Goal: Navigation & Orientation: Find specific page/section

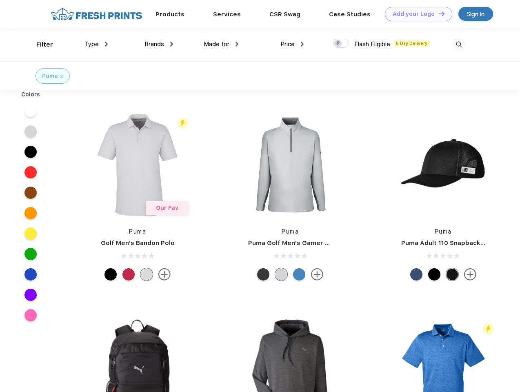
scroll to position [0, 0]
click at [415, 14] on link "Add your Logo Design Tool" at bounding box center [418, 14] width 67 height 14
click at [0, 0] on div "Design Tool" at bounding box center [0, 0] width 0 height 0
click at [438, 13] on link "Add your Logo Design Tool" at bounding box center [418, 14] width 67 height 14
click at [39, 44] on div "Filter" at bounding box center [44, 44] width 17 height 9
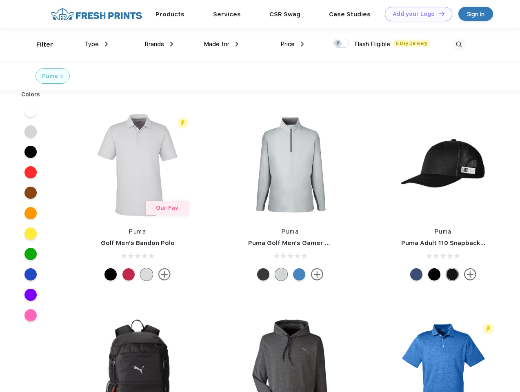
click at [96, 44] on span "Type" at bounding box center [91, 43] width 14 height 7
click at [159, 44] on span "Brands" at bounding box center [154, 43] width 20 height 7
click at [221, 44] on span "Made for" at bounding box center [217, 43] width 26 height 7
click at [292, 44] on span "Price" at bounding box center [287, 43] width 14 height 7
click at [341, 44] on div at bounding box center [341, 43] width 16 height 9
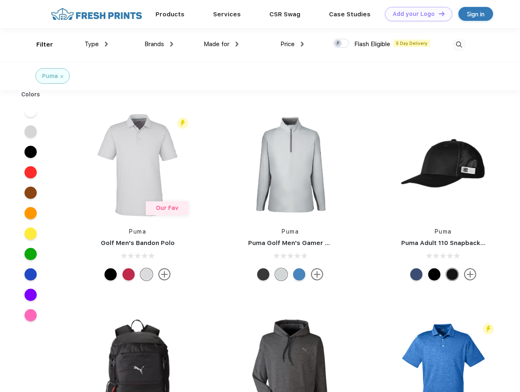
click at [338, 44] on input "checkbox" at bounding box center [335, 40] width 5 height 5
click at [459, 44] on img at bounding box center [458, 44] width 13 height 13
